Goal: Task Accomplishment & Management: Complete application form

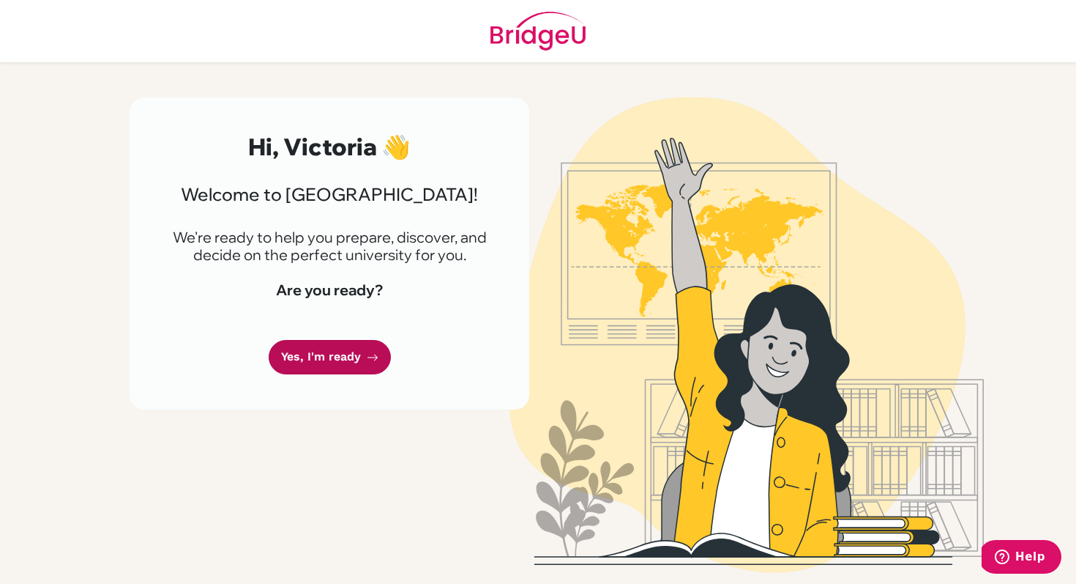
click at [340, 360] on link "Yes, I'm ready" at bounding box center [330, 357] width 122 height 34
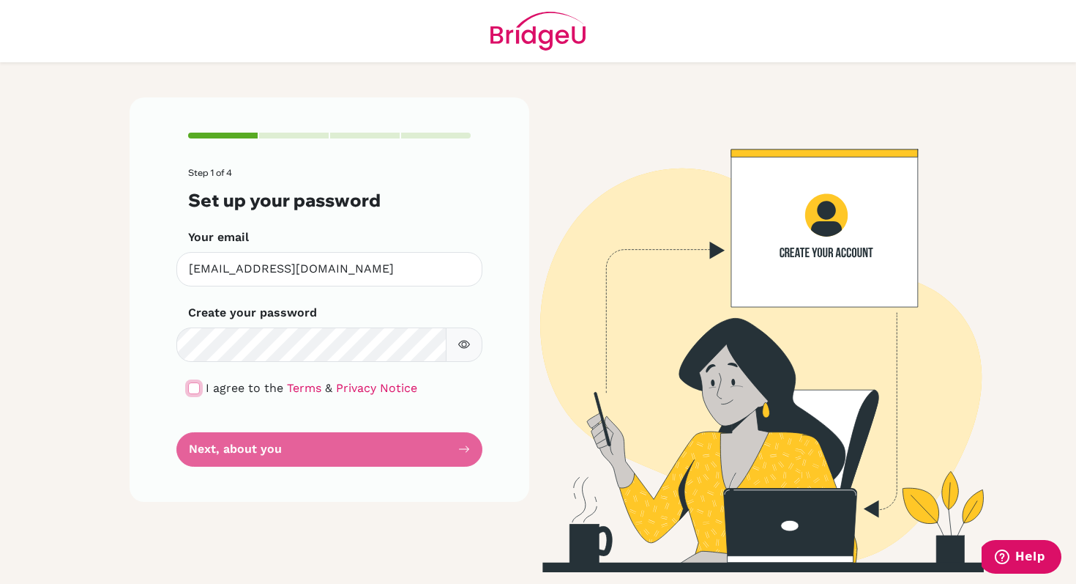
click at [189, 387] on input "checkbox" at bounding box center [194, 388] width 12 height 12
checkbox input "true"
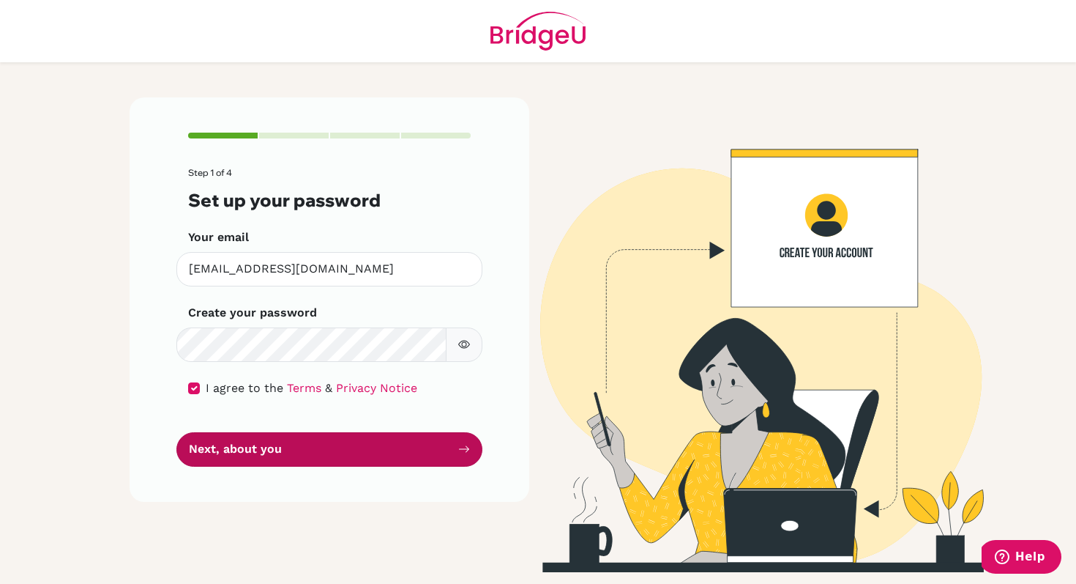
click at [285, 456] on button "Next, about you" at bounding box center [329, 449] width 306 height 34
